Goal: Task Accomplishment & Management: Use online tool/utility

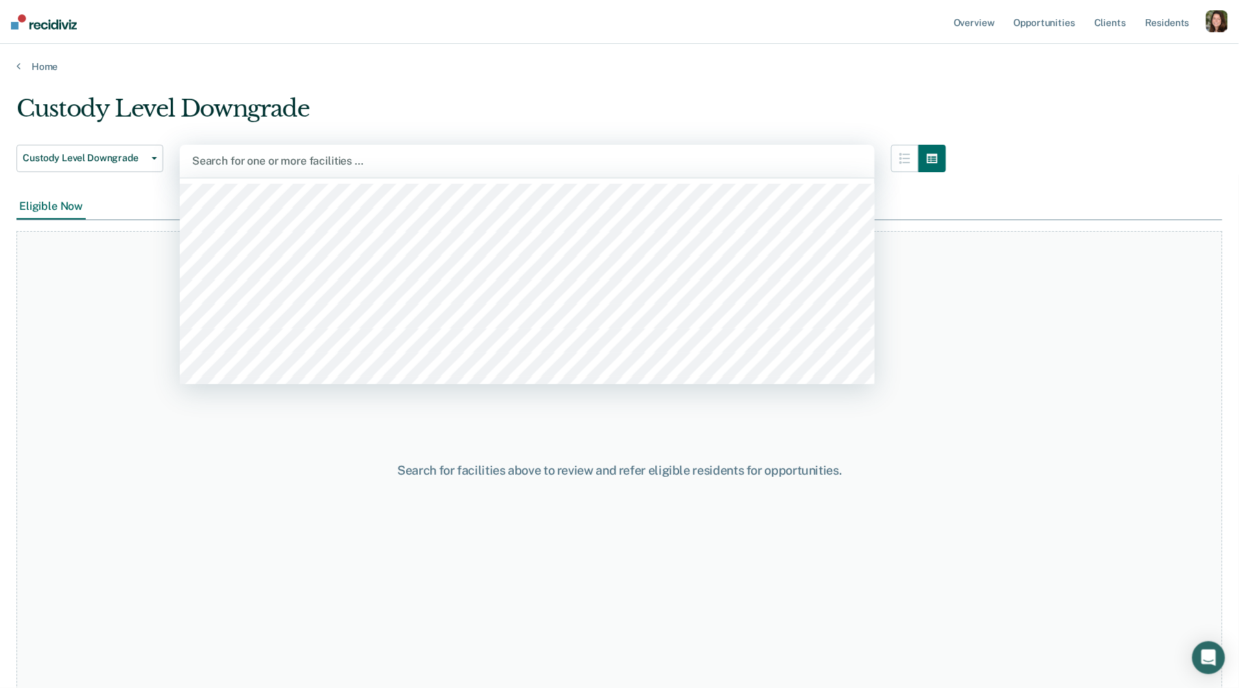
click at [394, 163] on div at bounding box center [527, 161] width 670 height 16
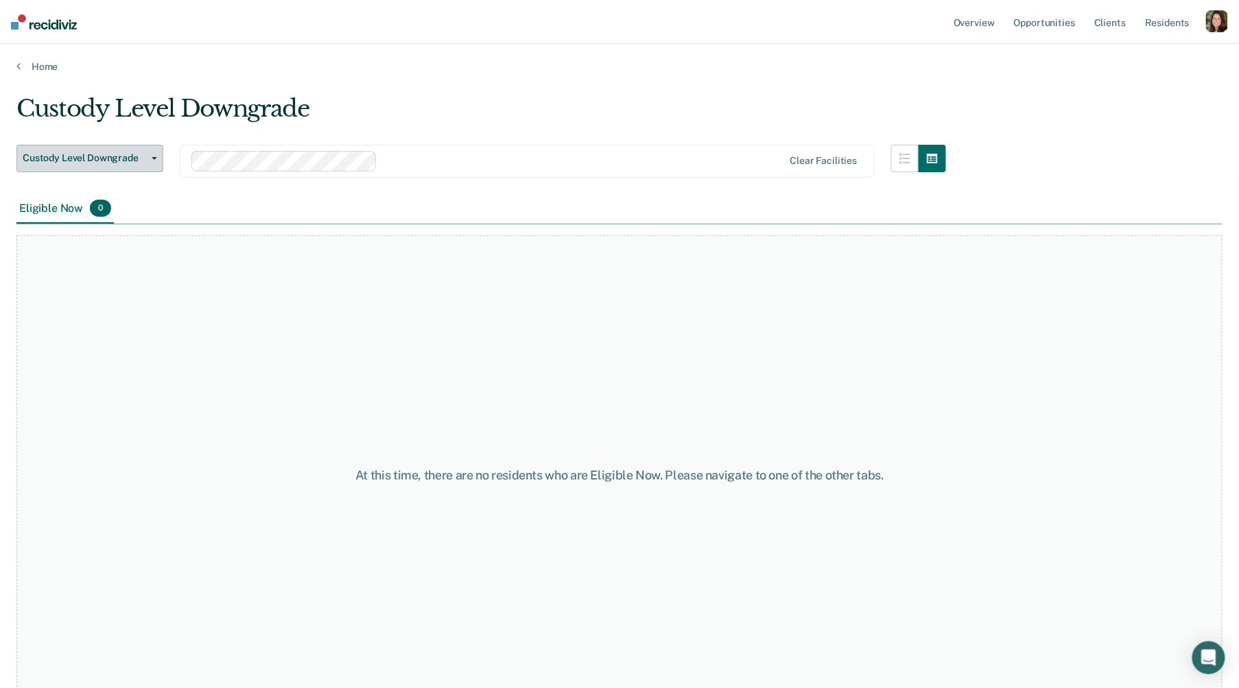
click at [97, 145] on button "Custody Level Downgrade" at bounding box center [89, 158] width 147 height 27
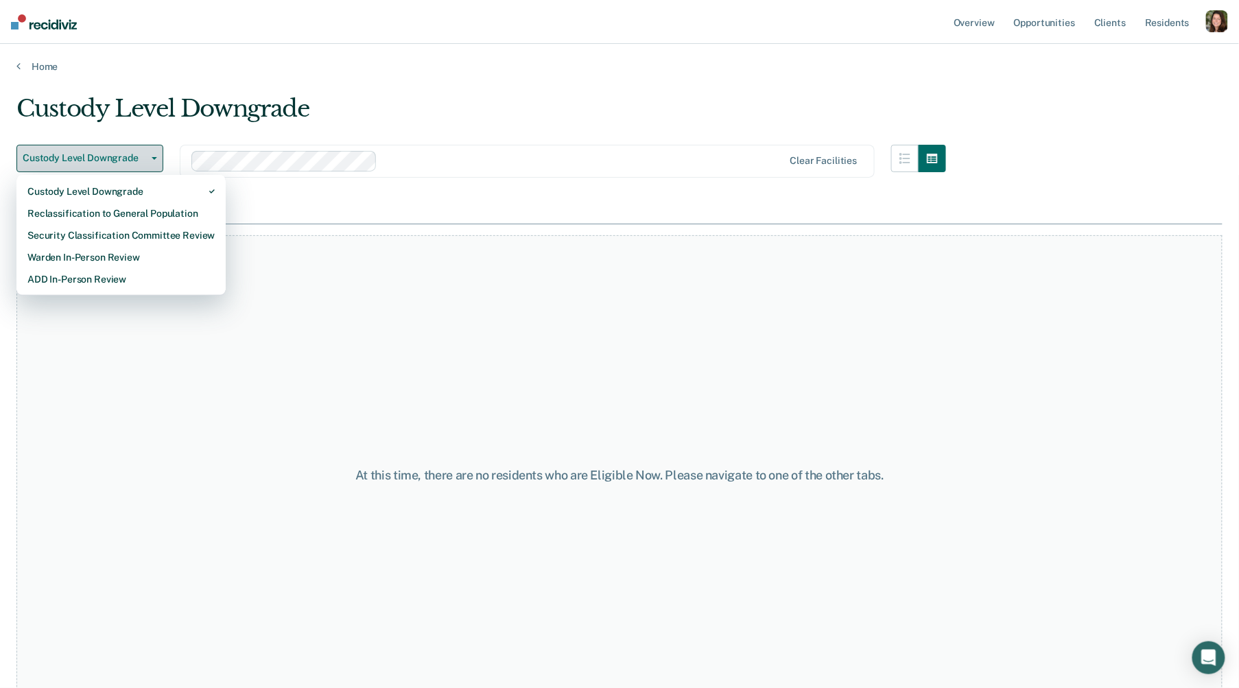
click at [97, 145] on button "Custody Level Downgrade" at bounding box center [89, 158] width 147 height 27
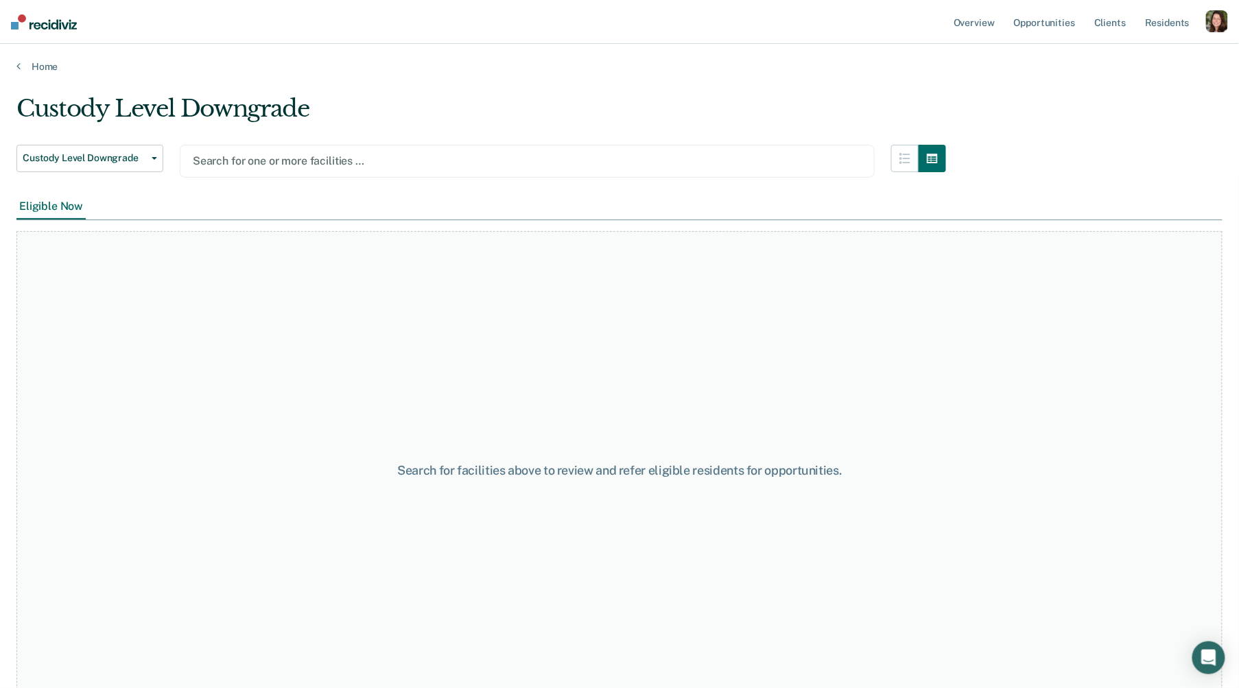
click at [339, 167] on div at bounding box center [527, 161] width 669 height 16
click at [353, 172] on div "Search for one or more facilities …" at bounding box center [527, 161] width 695 height 33
click at [36, 65] on link "Home" at bounding box center [619, 66] width 1206 height 12
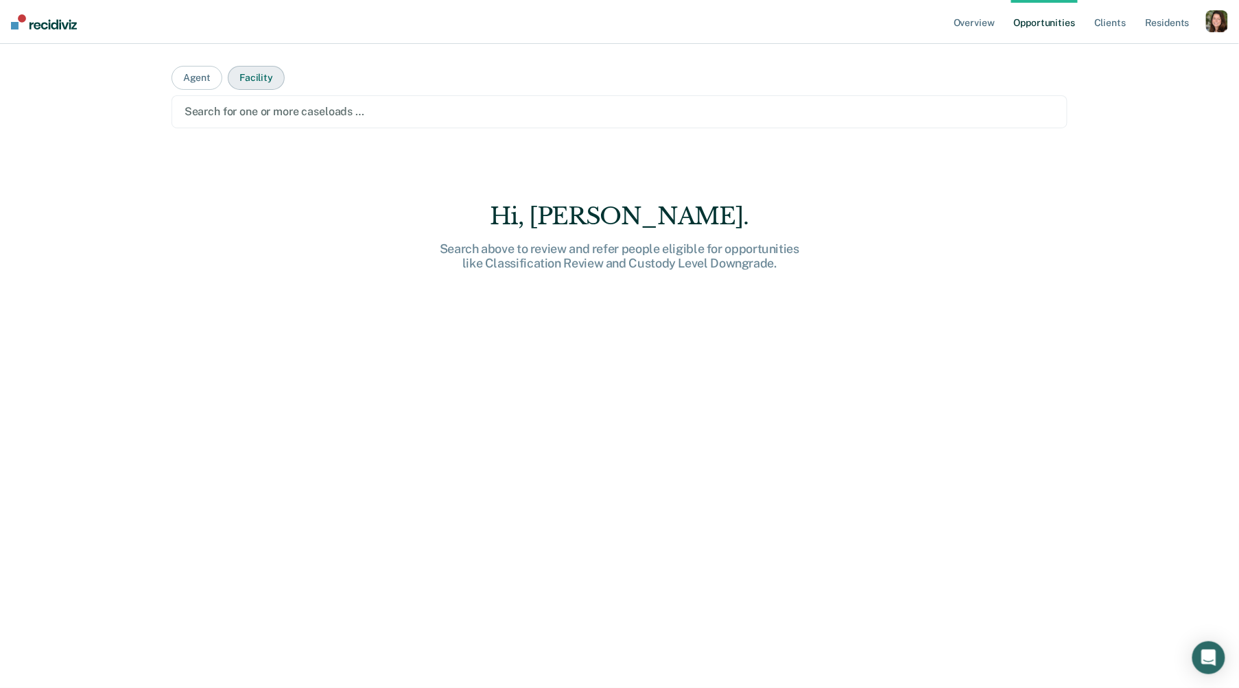
click at [264, 77] on button "Facility" at bounding box center [256, 78] width 57 height 24
click at [264, 109] on div at bounding box center [620, 112] width 871 height 16
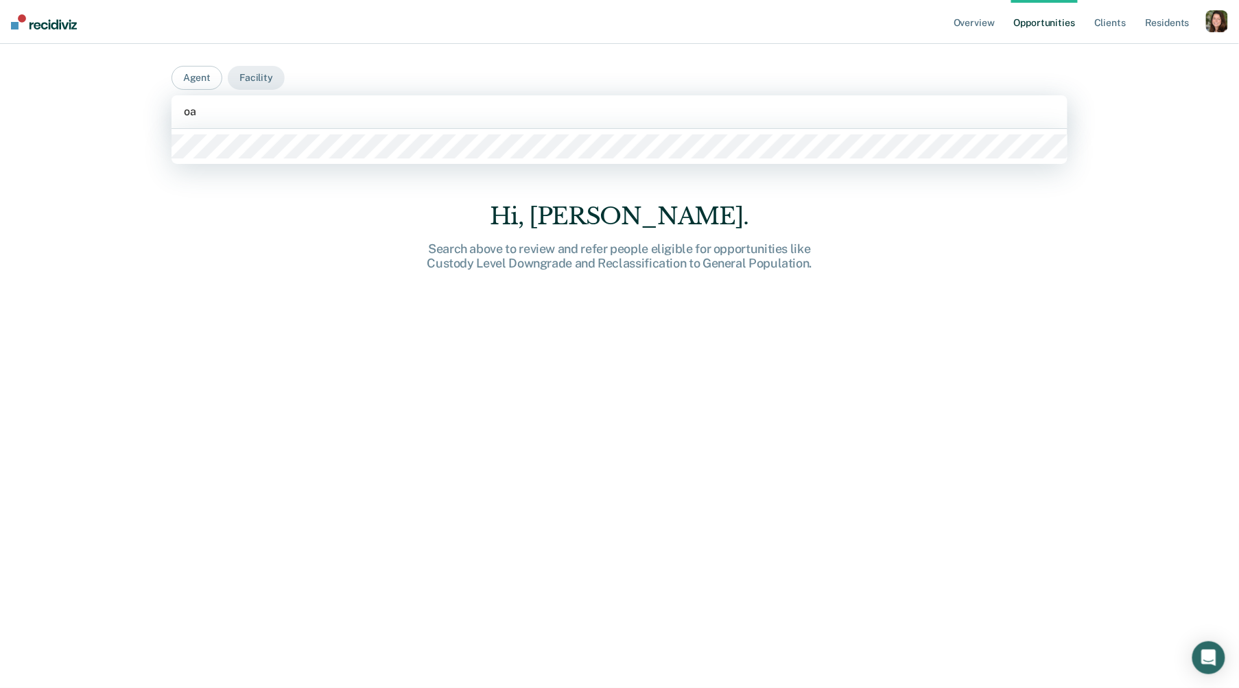
type input "oak"
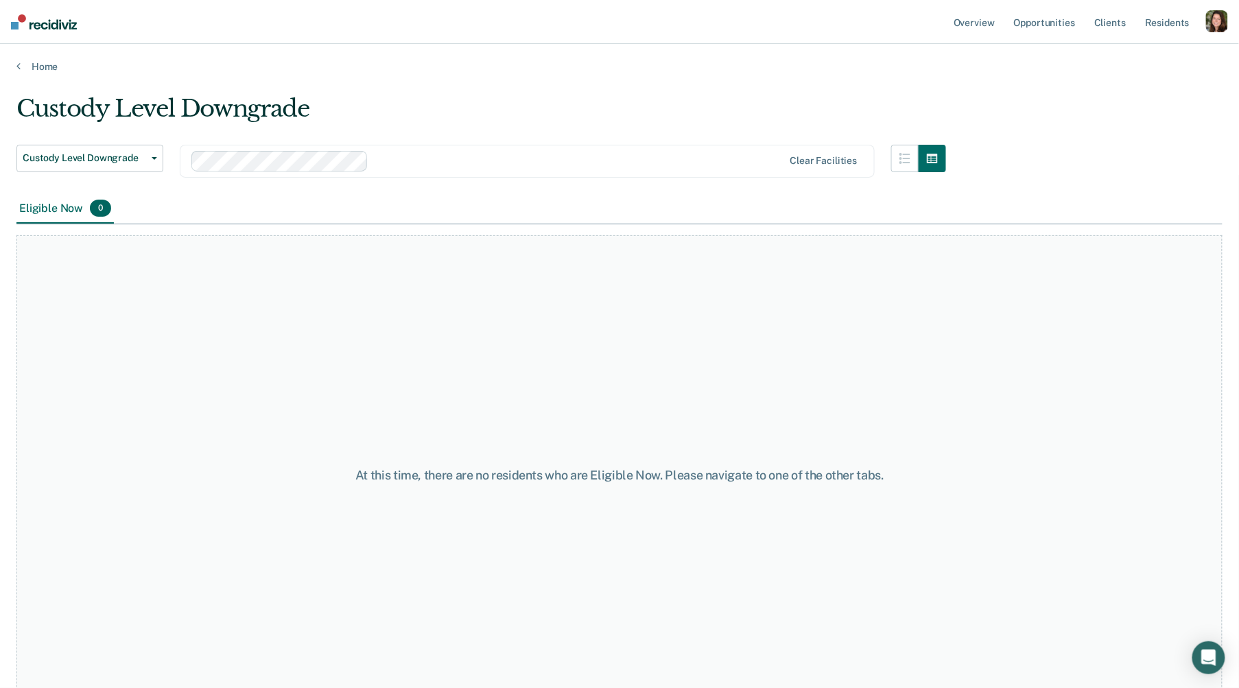
click at [509, 98] on div "Custody Level Downgrade" at bounding box center [481, 114] width 930 height 39
click at [910, 156] on icon "button" at bounding box center [905, 158] width 11 height 11
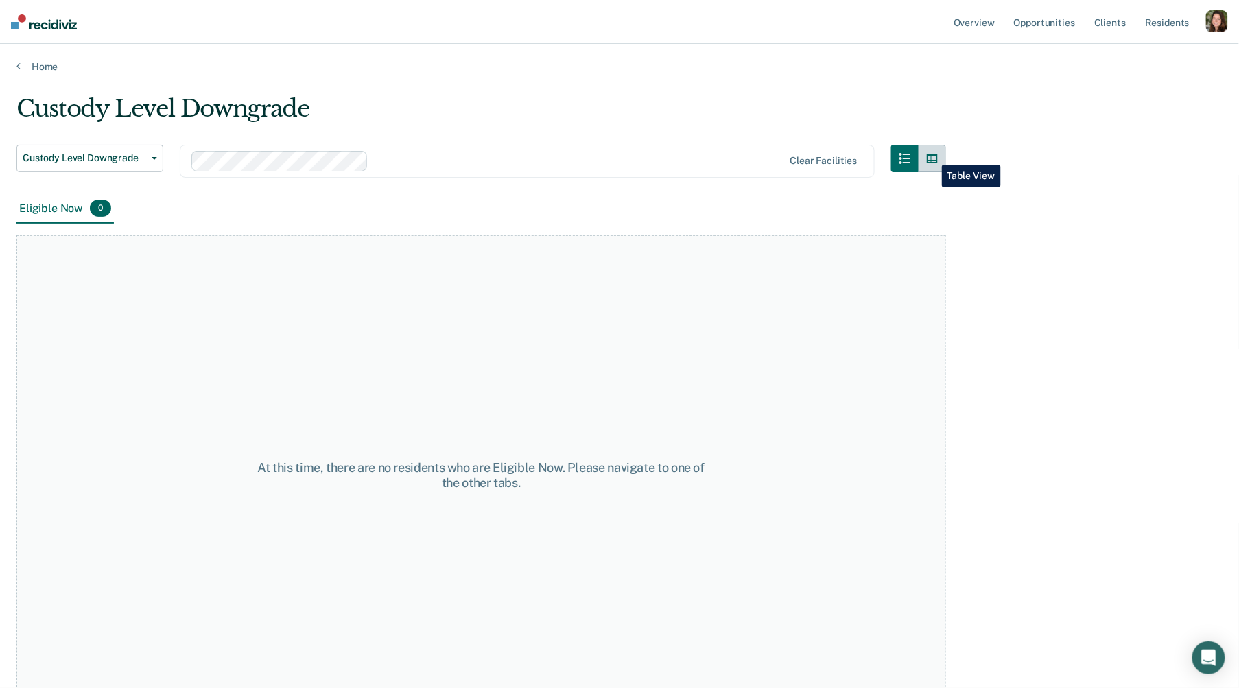
click at [932, 154] on icon "button" at bounding box center [932, 159] width 11 height 10
